Goal: Obtain resource: Obtain resource

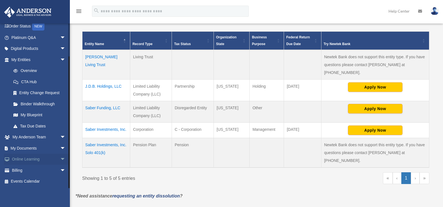
scroll to position [168, 0]
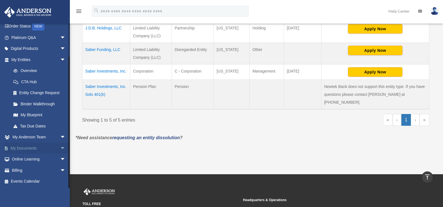
click at [26, 146] on link "My Documents arrow_drop_down" at bounding box center [39, 147] width 70 height 11
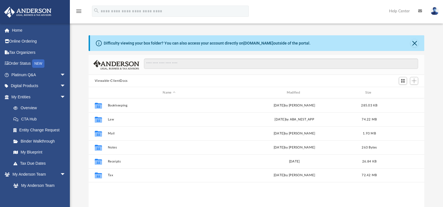
scroll to position [123, 332]
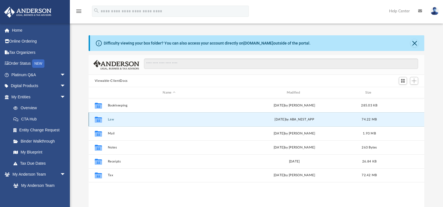
click at [108, 117] on button "Law" at bounding box center [169, 119] width 123 height 4
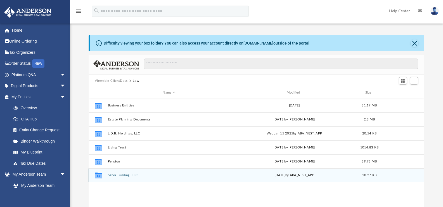
click at [122, 173] on div "Collaborated Folder Saber Funding, LLC [DATE] by ABA_NEST_APP 10.27 KB" at bounding box center [257, 175] width 336 height 14
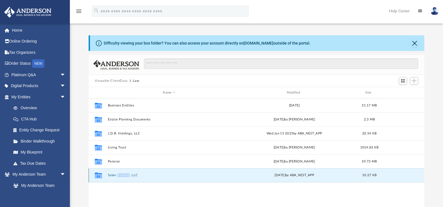
click at [122, 173] on div "Collaborated Folder Saber Funding, LLC [DATE] by ABA_NEST_APP 10.27 KB" at bounding box center [257, 175] width 336 height 14
click at [170, 173] on button "Saber Funding, LLC" at bounding box center [169, 175] width 123 height 4
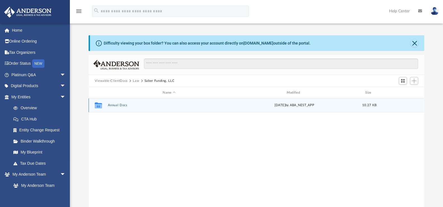
click at [110, 105] on button "Annual Docs" at bounding box center [169, 105] width 123 height 4
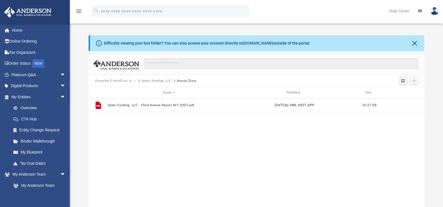
click at [251, 41] on link "[DOMAIN_NAME]" at bounding box center [259, 43] width 30 height 4
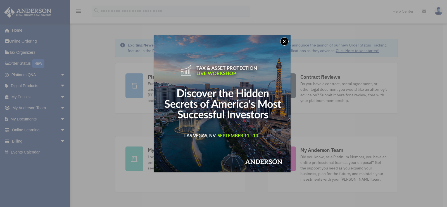
click at [288, 42] on button "x" at bounding box center [284, 41] width 8 height 8
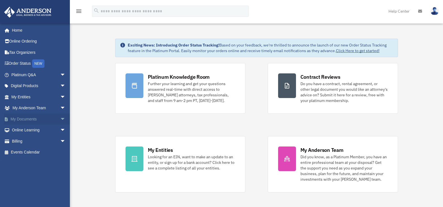
click at [60, 119] on span "arrow_drop_down" at bounding box center [65, 118] width 11 height 11
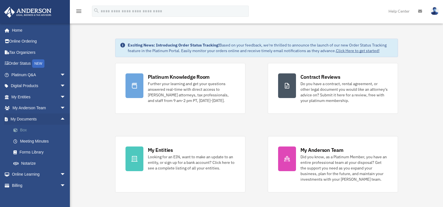
click at [23, 128] on link "Box" at bounding box center [41, 129] width 66 height 11
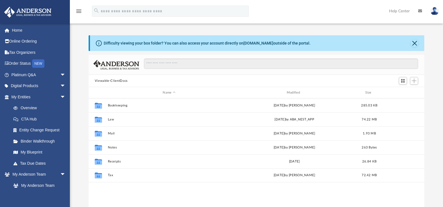
scroll to position [123, 332]
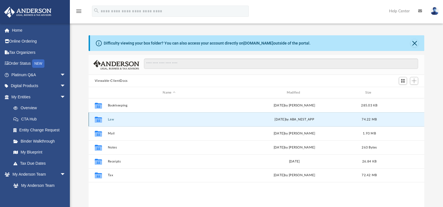
click at [108, 118] on button "Law" at bounding box center [169, 119] width 123 height 4
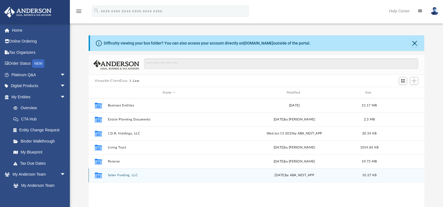
click at [122, 174] on button "Saber Funding, LLC" at bounding box center [169, 175] width 123 height 4
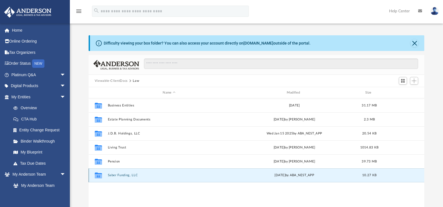
click at [122, 174] on button "Saber Funding, LLC" at bounding box center [169, 175] width 123 height 4
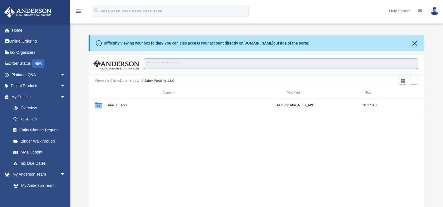
click at [156, 62] on input "Search files and folders" at bounding box center [281, 63] width 274 height 11
click at [402, 79] on span "Switch to Grid View" at bounding box center [403, 80] width 5 height 5
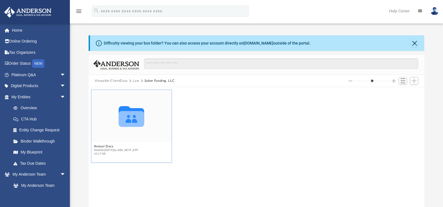
click at [132, 120] on icon "grid" at bounding box center [131, 119] width 25 height 16
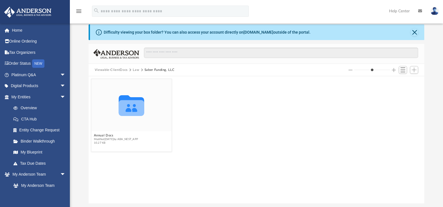
scroll to position [0, 0]
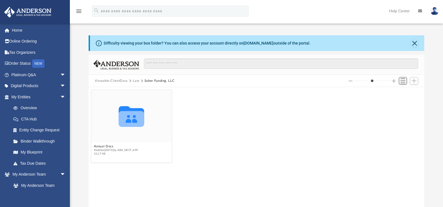
click at [400, 80] on button "Switch to List View" at bounding box center [403, 81] width 8 height 8
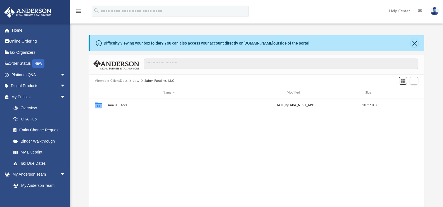
scroll to position [123, 332]
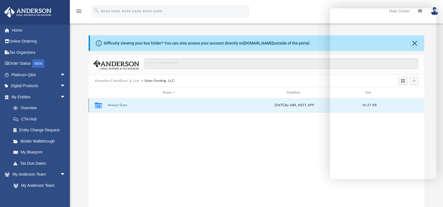
click at [113, 104] on button "Annual Docs" at bounding box center [169, 105] width 123 height 4
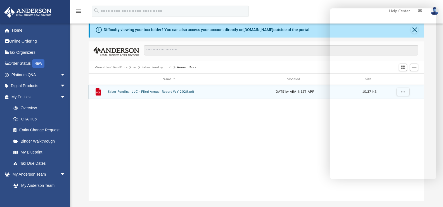
scroll to position [28, 0]
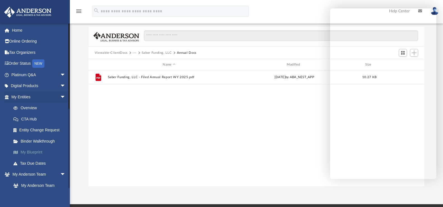
click at [29, 150] on link "My Blueprint" at bounding box center [41, 152] width 66 height 11
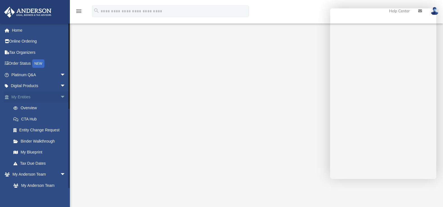
click at [29, 93] on link "My Entities arrow_drop_down" at bounding box center [39, 96] width 70 height 11
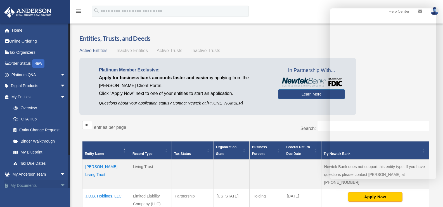
click at [60, 186] on span "arrow_drop_down" at bounding box center [65, 185] width 11 height 11
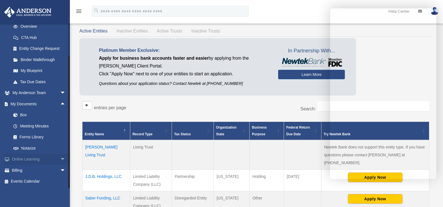
scroll to position [28, 0]
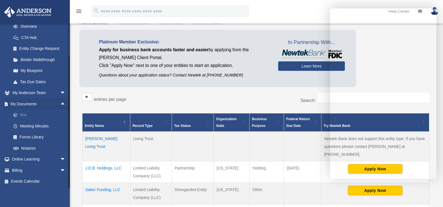
click at [24, 112] on link "Box" at bounding box center [41, 114] width 66 height 11
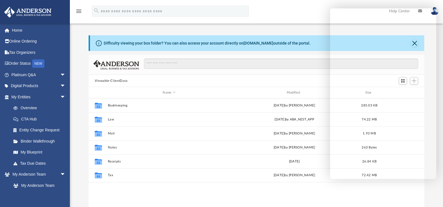
scroll to position [123, 332]
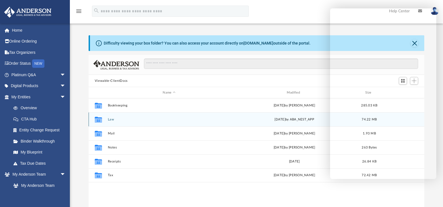
click at [111, 119] on button "Law" at bounding box center [169, 119] width 123 height 4
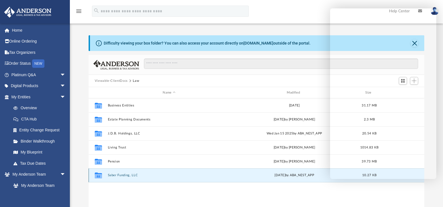
click at [124, 174] on button "Saber Funding, LLC" at bounding box center [169, 175] width 123 height 4
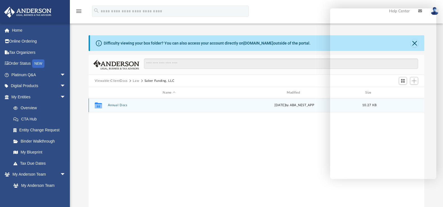
click at [112, 103] on button "Annual Docs" at bounding box center [169, 105] width 123 height 4
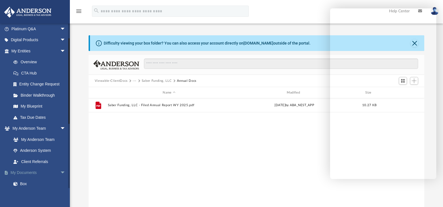
scroll to position [56, 0]
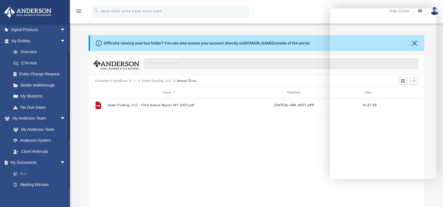
click at [24, 172] on link "Box" at bounding box center [41, 173] width 66 height 11
click at [20, 173] on link "Box" at bounding box center [41, 173] width 66 height 11
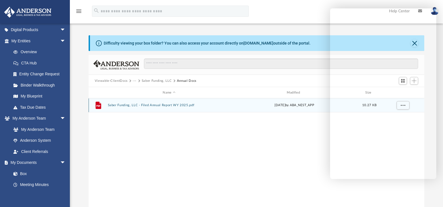
click at [134, 103] on div "File Saber Funding, LLC - Filed Annual Report WY 2025.pdf Thu Jul 17 2025 by AB…" at bounding box center [257, 105] width 336 height 14
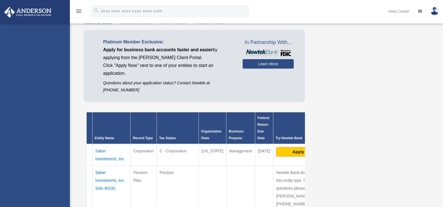
scroll to position [28, 0]
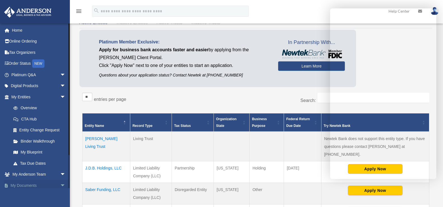
click at [60, 184] on span "arrow_drop_down" at bounding box center [65, 185] width 11 height 11
click at [60, 184] on span "arrow_drop_up" at bounding box center [65, 185] width 11 height 11
click at [60, 184] on span "arrow_drop_down" at bounding box center [65, 185] width 11 height 11
click at [24, 184] on link "My Documents arrow_drop_up" at bounding box center [39, 185] width 70 height 11
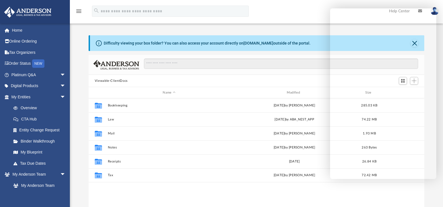
scroll to position [123, 332]
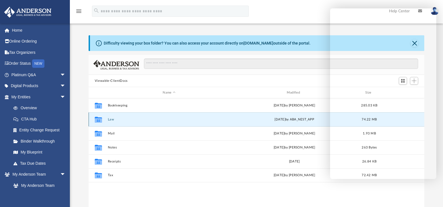
click at [110, 120] on button "Law" at bounding box center [169, 119] width 123 height 4
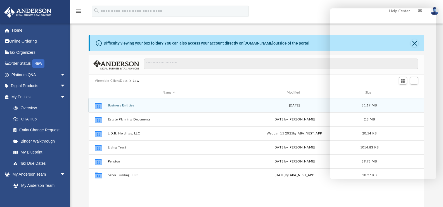
click at [124, 105] on button "Business Entities" at bounding box center [169, 105] width 123 height 4
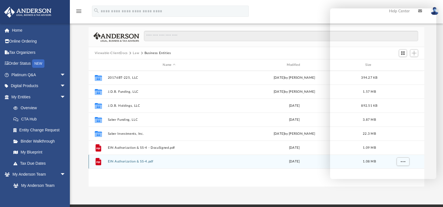
scroll to position [0, 0]
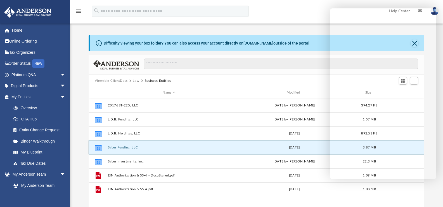
click at [123, 146] on button "Saber Funding, LLC" at bounding box center [169, 147] width 123 height 4
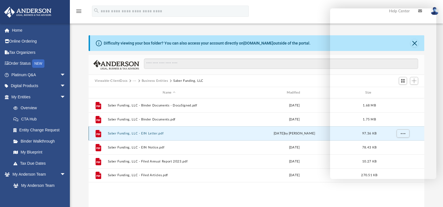
click at [144, 131] on button "Saber Funding, LLC - EIN Letter.pdf" at bounding box center [169, 133] width 123 height 4
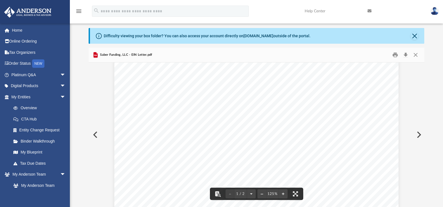
scroll to position [28, 0]
click at [406, 52] on button "Download" at bounding box center [406, 55] width 10 height 9
click at [414, 34] on button "Close" at bounding box center [415, 36] width 8 height 8
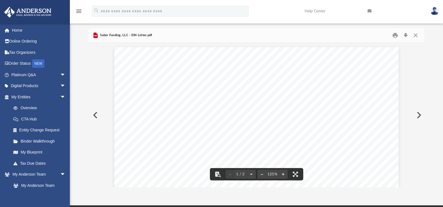
click at [95, 112] on button "Preview" at bounding box center [95, 115] width 12 height 16
click at [94, 113] on button "Preview" at bounding box center [95, 115] width 12 height 16
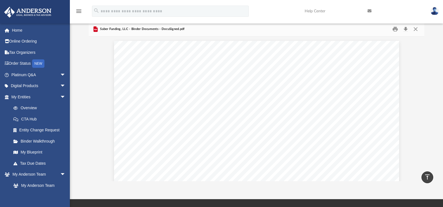
scroll to position [0, 0]
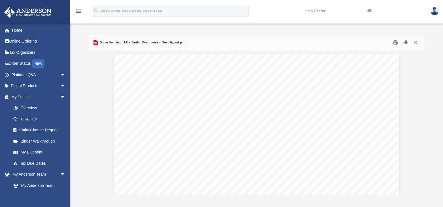
click at [407, 41] on button "Download" at bounding box center [406, 42] width 10 height 9
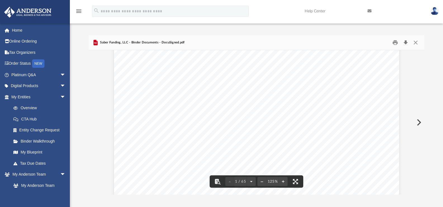
scroll to position [196, 0]
click at [420, 120] on button "Preview" at bounding box center [418, 122] width 12 height 16
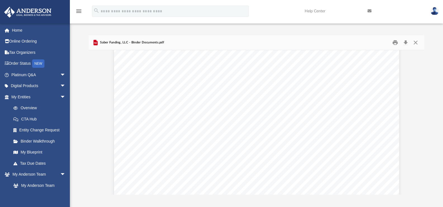
scroll to position [0, 0]
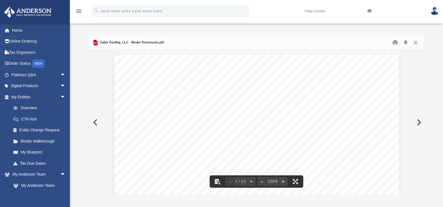
click at [92, 121] on button "Preview" at bounding box center [95, 122] width 12 height 16
click at [419, 120] on button "Preview" at bounding box center [418, 122] width 12 height 16
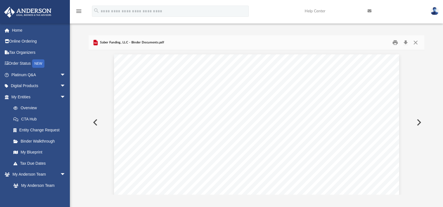
click at [419, 120] on button "Preview" at bounding box center [418, 122] width 12 height 16
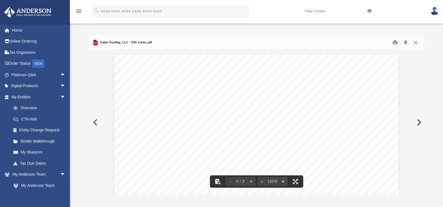
click at [418, 119] on button "Preview" at bounding box center [418, 122] width 12 height 16
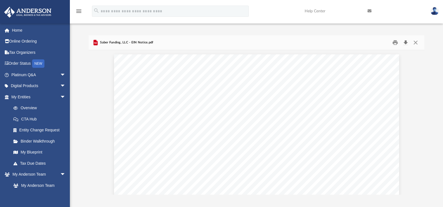
click at [405, 41] on button "Download" at bounding box center [406, 42] width 10 height 9
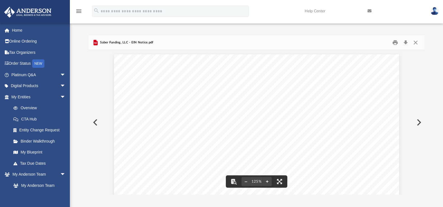
click at [418, 121] on button "Preview" at bounding box center [418, 122] width 12 height 16
click at [417, 120] on button "Preview" at bounding box center [418, 122] width 12 height 16
click at [406, 39] on button "Download" at bounding box center [406, 42] width 10 height 9
click at [93, 121] on button "Preview" at bounding box center [95, 122] width 12 height 16
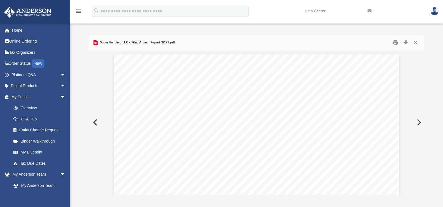
click at [93, 121] on button "Preview" at bounding box center [95, 122] width 12 height 16
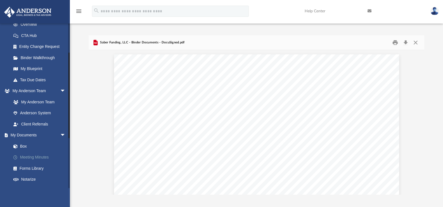
scroll to position [84, 0]
click at [22, 142] on link "Box" at bounding box center [41, 145] width 66 height 11
click at [17, 146] on span at bounding box center [18, 146] width 4 height 4
click at [80, 11] on icon "menu" at bounding box center [79, 11] width 7 height 7
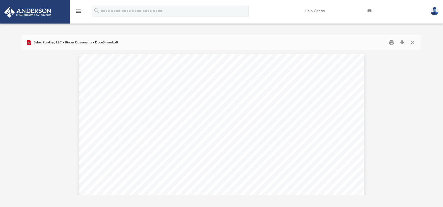
scroll to position [123, 395]
click at [80, 11] on icon "menu" at bounding box center [79, 11] width 7 height 7
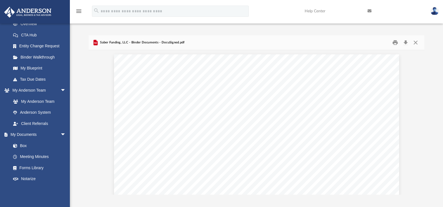
scroll to position [123, 332]
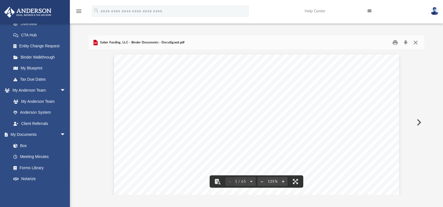
click at [415, 42] on button "Close" at bounding box center [416, 42] width 10 height 9
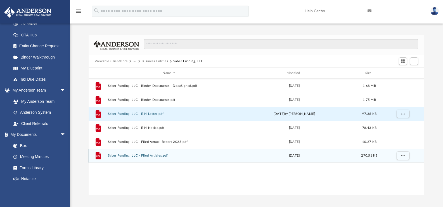
click at [142, 154] on button "Saber Funding, LLC - Filed Articles.pdf" at bounding box center [169, 156] width 123 height 4
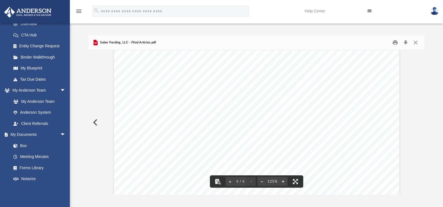
scroll to position [1366, 0]
click at [406, 41] on button "Download" at bounding box center [406, 42] width 10 height 9
click at [95, 121] on button "Preview" at bounding box center [95, 122] width 12 height 16
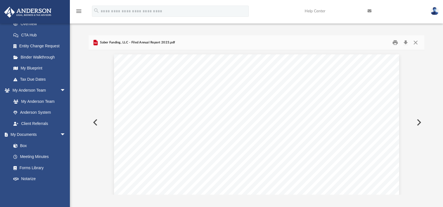
click at [95, 121] on button "Preview" at bounding box center [95, 122] width 12 height 16
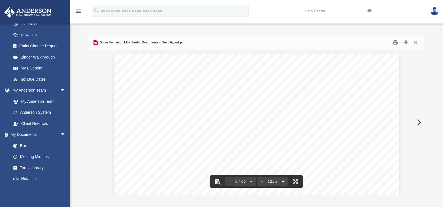
click at [419, 119] on button "Preview" at bounding box center [418, 122] width 12 height 16
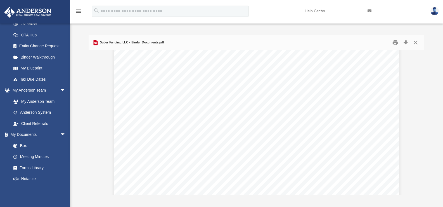
scroll to position [4702, 0]
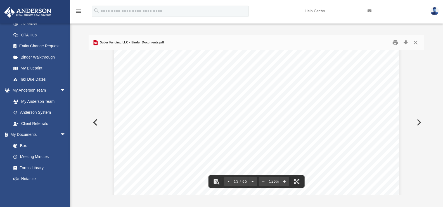
click at [93, 121] on button "Preview" at bounding box center [95, 122] width 12 height 16
click at [96, 43] on icon "Preview" at bounding box center [95, 42] width 3 height 1
click at [113, 44] on span "Saber Funding, LLC - Binder Documents - DocuSigned.pdf" at bounding box center [142, 42] width 86 height 5
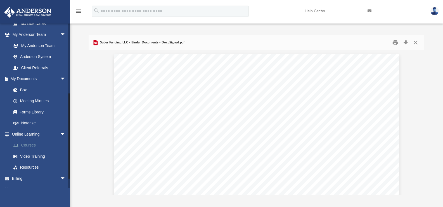
scroll to position [148, 0]
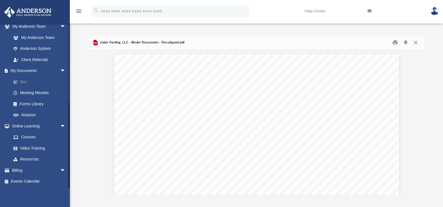
click at [22, 80] on link "Box" at bounding box center [41, 81] width 66 height 11
click at [22, 79] on link "Box" at bounding box center [41, 81] width 66 height 11
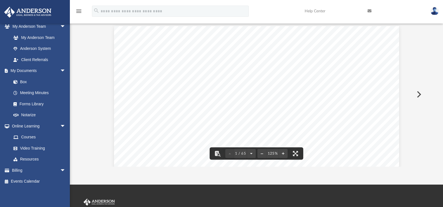
scroll to position [0, 0]
click at [79, 9] on icon "menu" at bounding box center [79, 11] width 7 height 7
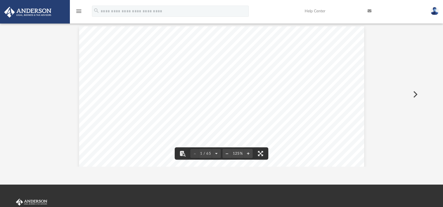
scroll to position [123, 395]
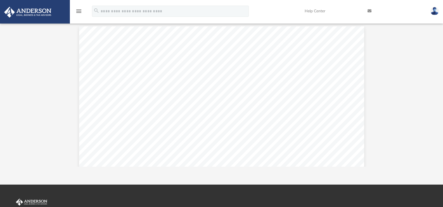
click at [79, 10] on icon "menu" at bounding box center [79, 11] width 7 height 7
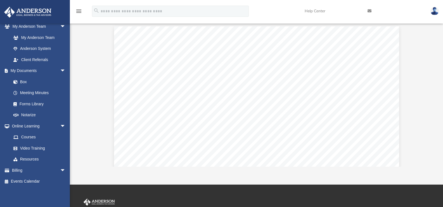
scroll to position [123, 332]
click at [314, 9] on link "Help Center" at bounding box center [332, 11] width 63 height 22
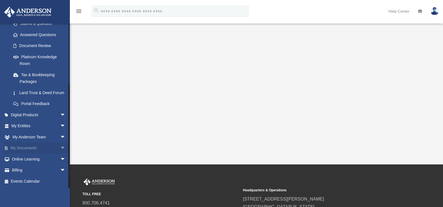
scroll to position [91, 0]
click at [60, 147] on span "arrow_drop_down" at bounding box center [65, 147] width 11 height 11
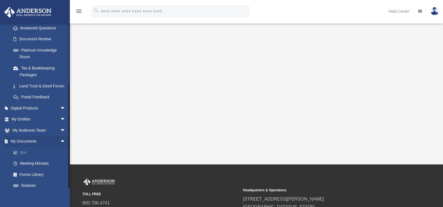
click at [23, 158] on link "Box" at bounding box center [41, 152] width 66 height 11
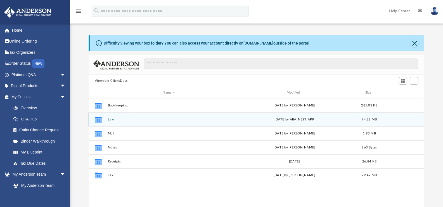
click at [109, 119] on button "Law" at bounding box center [169, 119] width 123 height 4
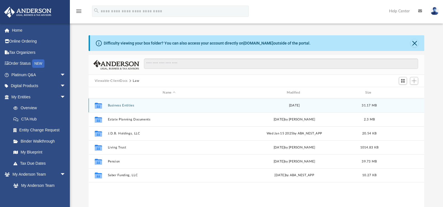
click at [128, 104] on button "Business Entities" at bounding box center [169, 105] width 123 height 4
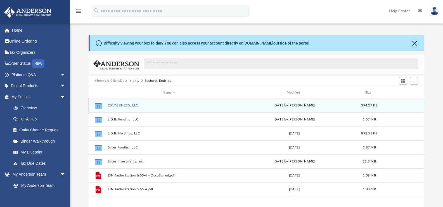
click at [128, 104] on button "20176BT-225, LLC" at bounding box center [169, 105] width 123 height 4
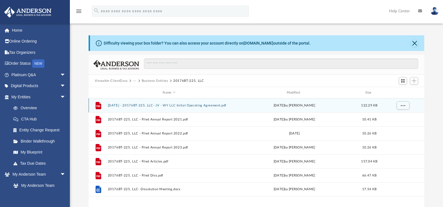
click at [189, 105] on button "[DATE] - 20176BT-225, LLC- JV - WY LLC Initial Operating Agreement.pdf" at bounding box center [169, 105] width 123 height 4
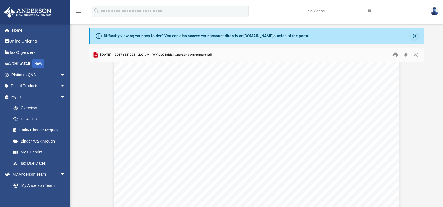
scroll to position [6471, 0]
click at [416, 34] on button "Close" at bounding box center [415, 36] width 8 height 8
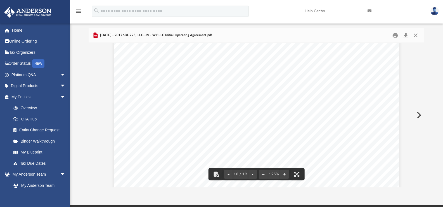
click at [418, 112] on button "Preview" at bounding box center [418, 115] width 12 height 16
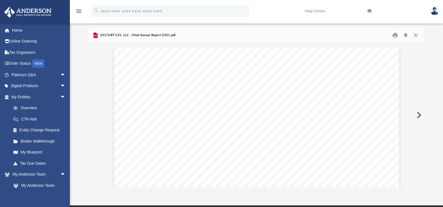
click at [418, 112] on button "Preview" at bounding box center [418, 115] width 12 height 16
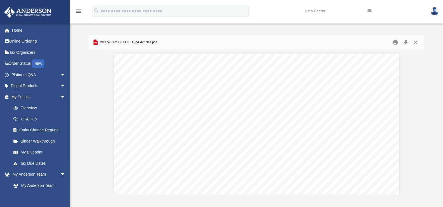
scroll to position [0, 0]
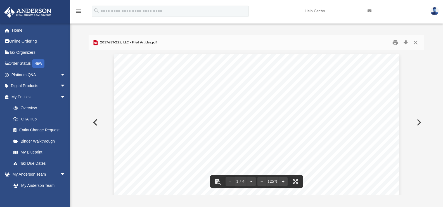
click at [419, 121] on button "Preview" at bounding box center [418, 122] width 12 height 16
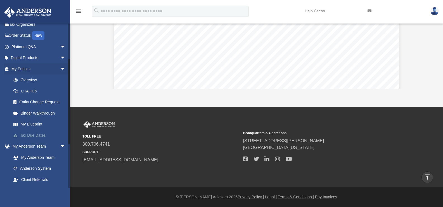
scroll to position [148, 0]
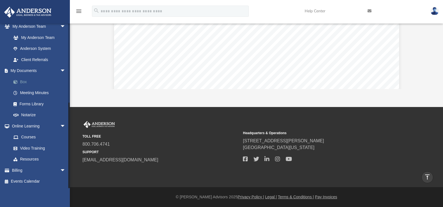
click at [23, 80] on link "Box" at bounding box center [41, 81] width 66 height 11
click at [24, 80] on link "Box" at bounding box center [41, 81] width 66 height 11
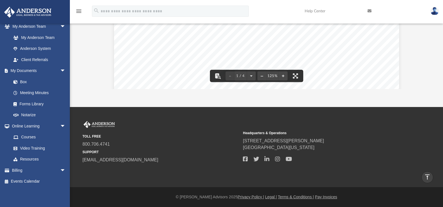
scroll to position [56, 0]
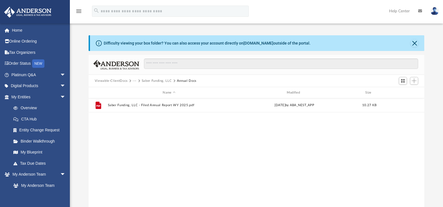
scroll to position [123, 332]
